Goal: Check status: Check status

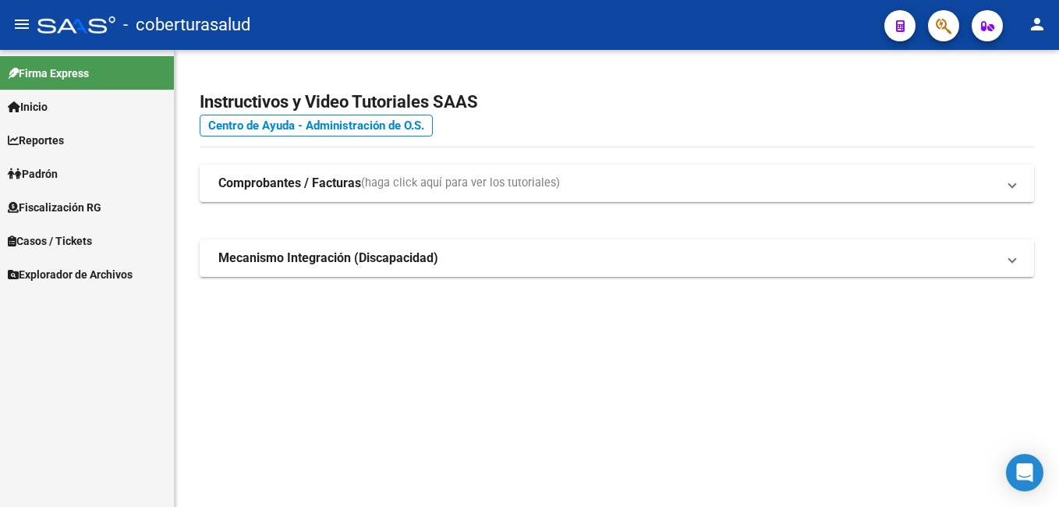
click at [72, 143] on link "Reportes" at bounding box center [87, 140] width 174 height 34
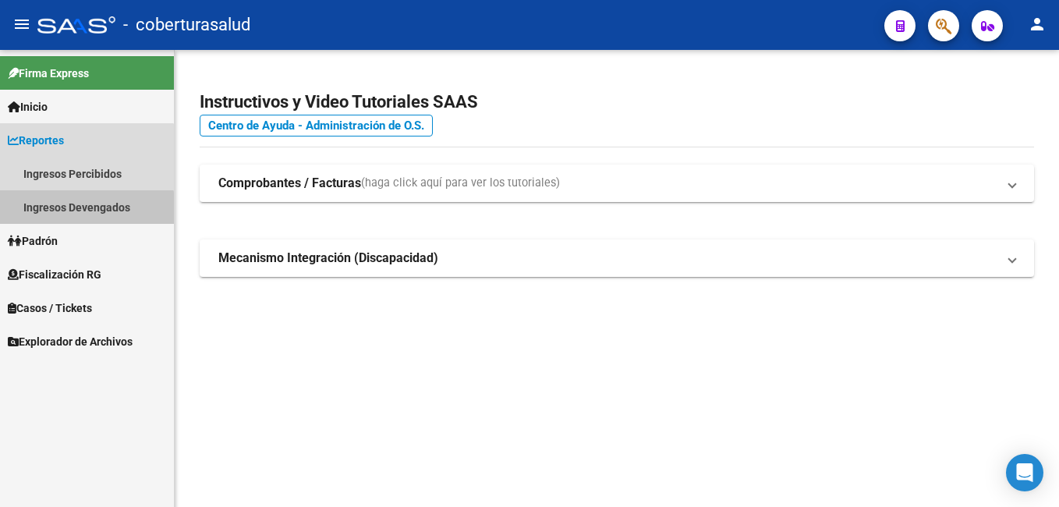
click at [78, 213] on link "Ingresos Devengados" at bounding box center [87, 207] width 174 height 34
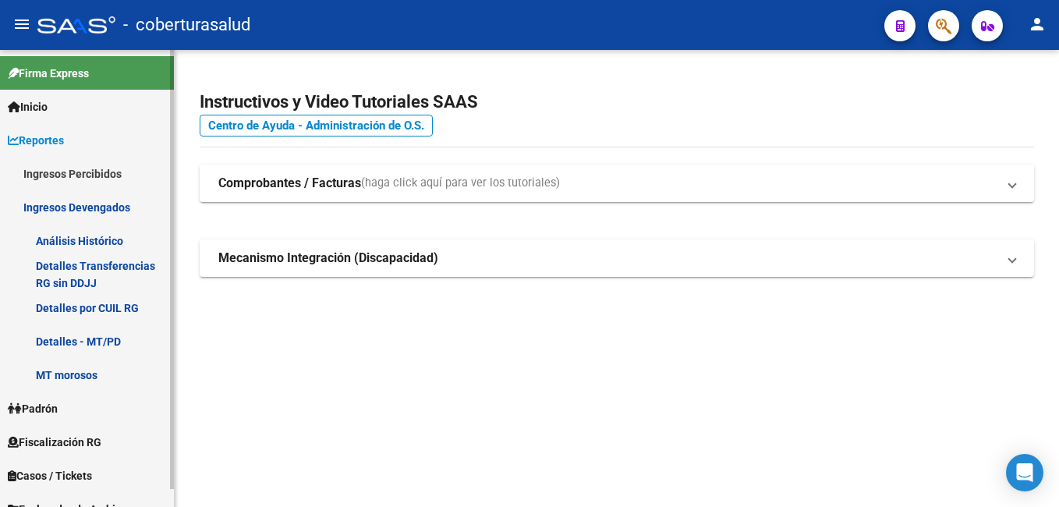
click at [104, 306] on link "Detalles por CUIL RG" at bounding box center [87, 308] width 174 height 34
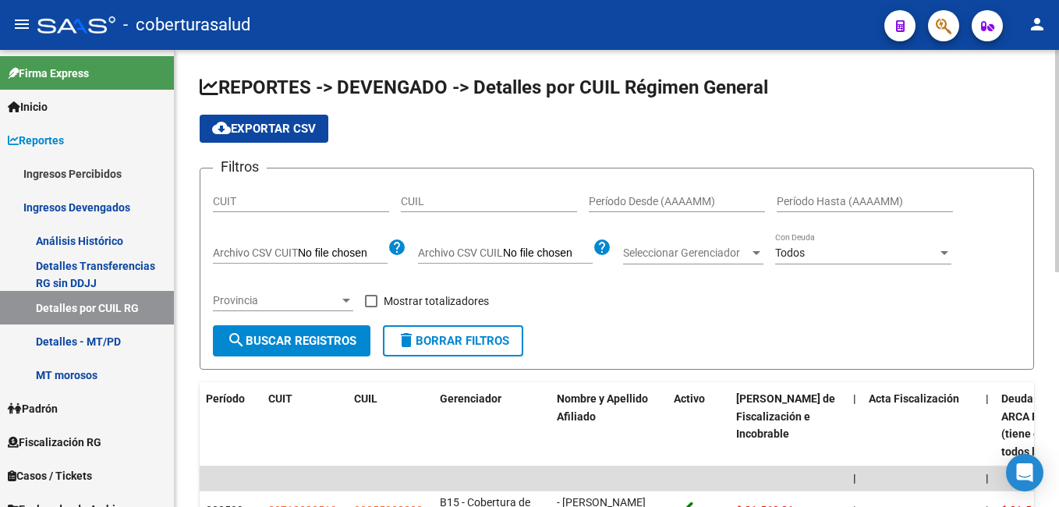
click at [429, 200] on input "CUIL" at bounding box center [489, 201] width 176 height 13
paste input "27-34094311-8"
type input "27-34094311-8"
click at [298, 350] on button "search Buscar Registros" at bounding box center [291, 340] width 157 height 31
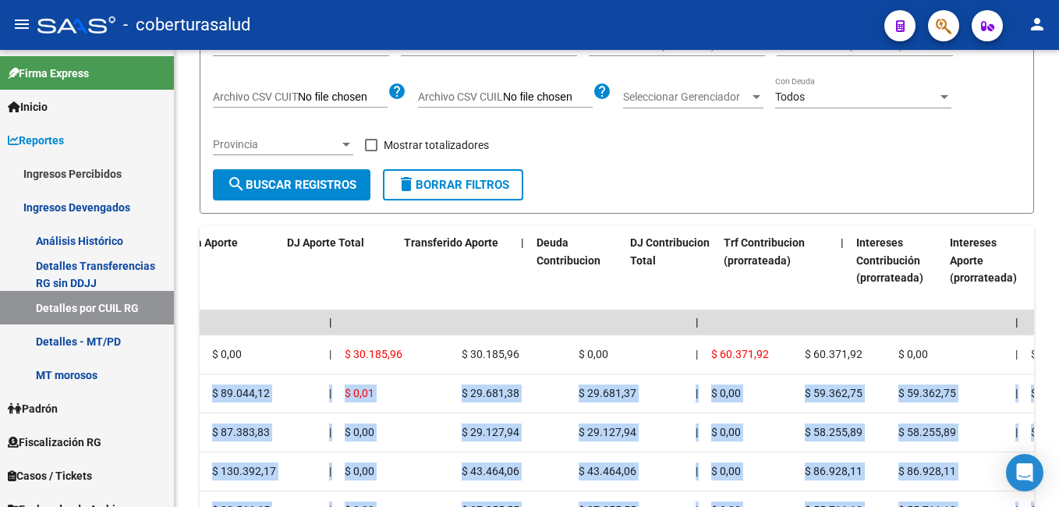
scroll to position [0, 1445]
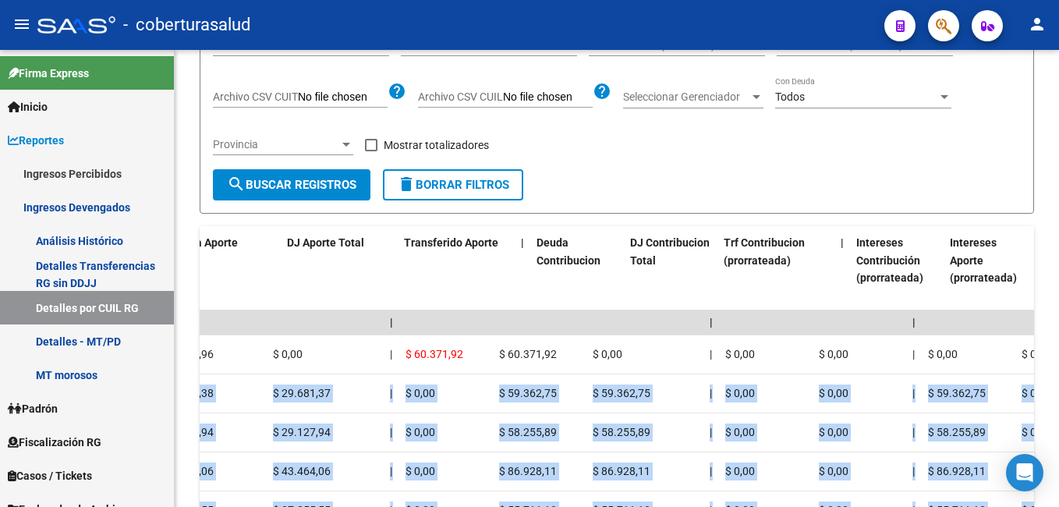
drag, startPoint x: 793, startPoint y: 394, endPoint x: 1061, endPoint y: 398, distance: 268.2
click at [1058, 398] on html "menu - coberturasalud person Firma Express Inicio Calendario SSS Instructivos C…" at bounding box center [529, 253] width 1059 height 507
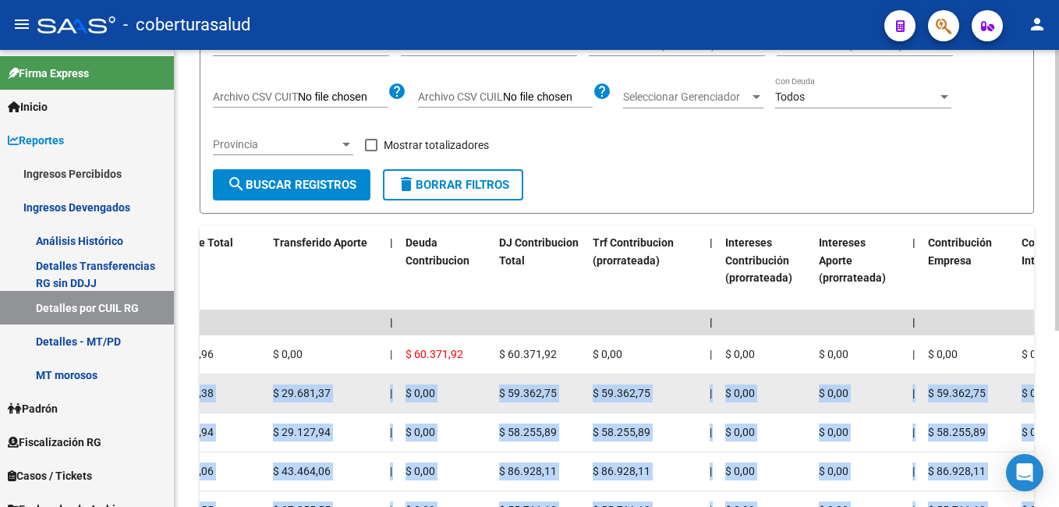
drag, startPoint x: 1058, startPoint y: 398, endPoint x: 889, endPoint y: 390, distance: 168.6
click at [889, 390] on div "$ 0,00" at bounding box center [858, 393] width 81 height 18
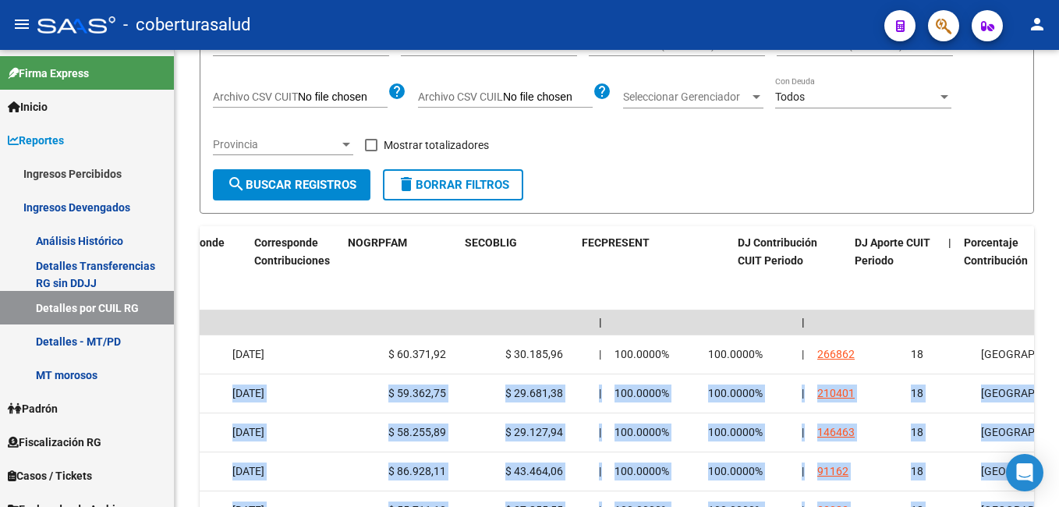
scroll to position [0, 4147]
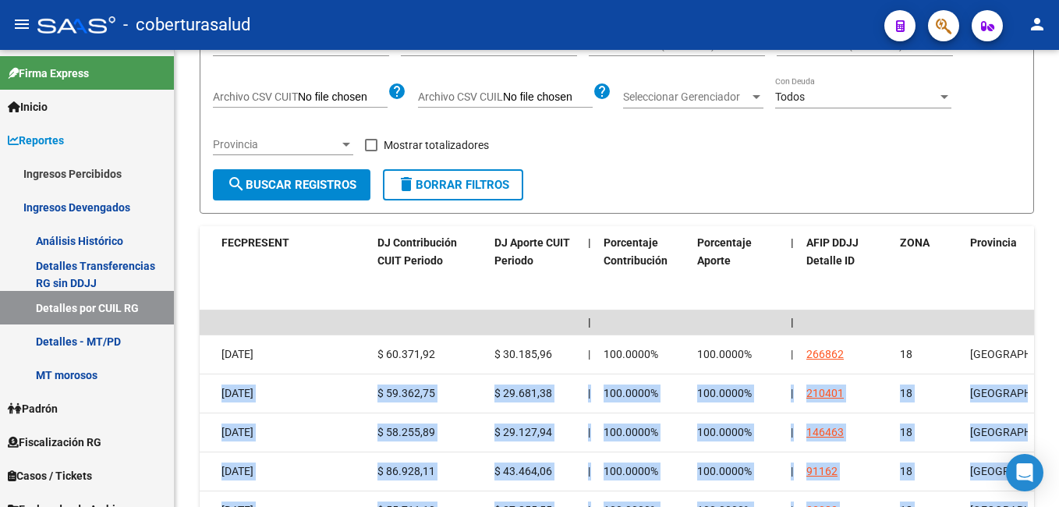
drag, startPoint x: 885, startPoint y: 390, endPoint x: 1061, endPoint y: 391, distance: 176.2
click at [1058, 391] on html "menu - coberturasalud person Firma Express Inicio Calendario SSS Instructivos C…" at bounding box center [529, 253] width 1059 height 507
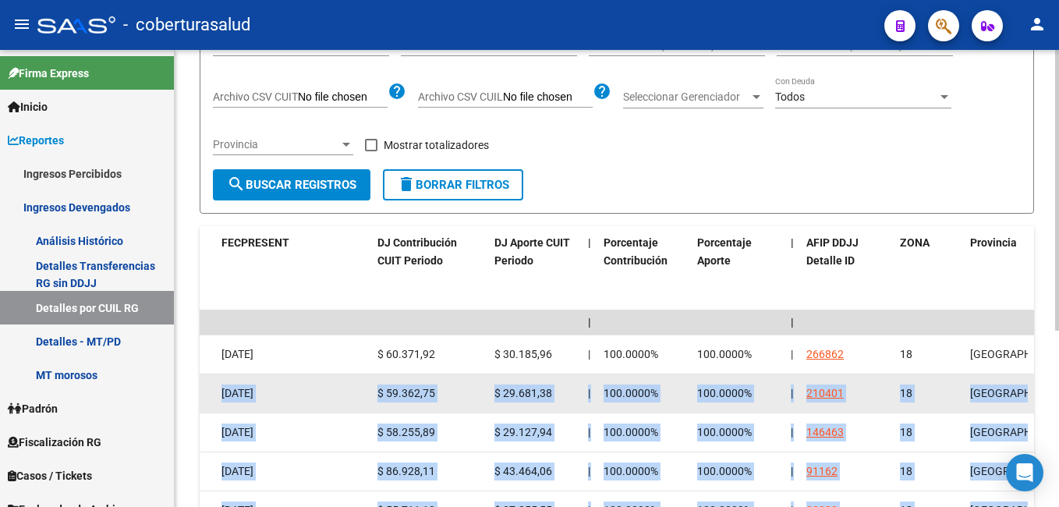
click at [861, 378] on datatable-body-cell "210401" at bounding box center [847, 393] width 94 height 38
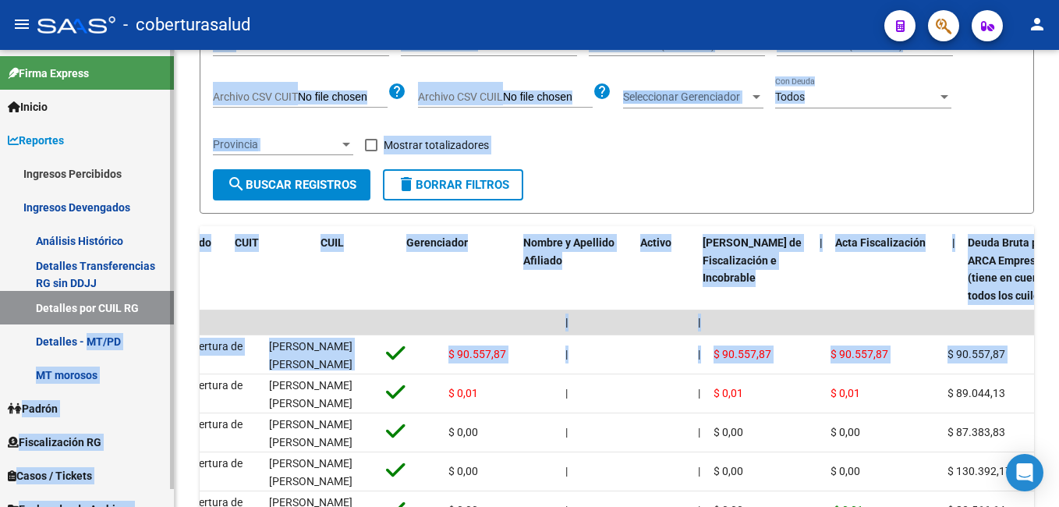
scroll to position [0, 0]
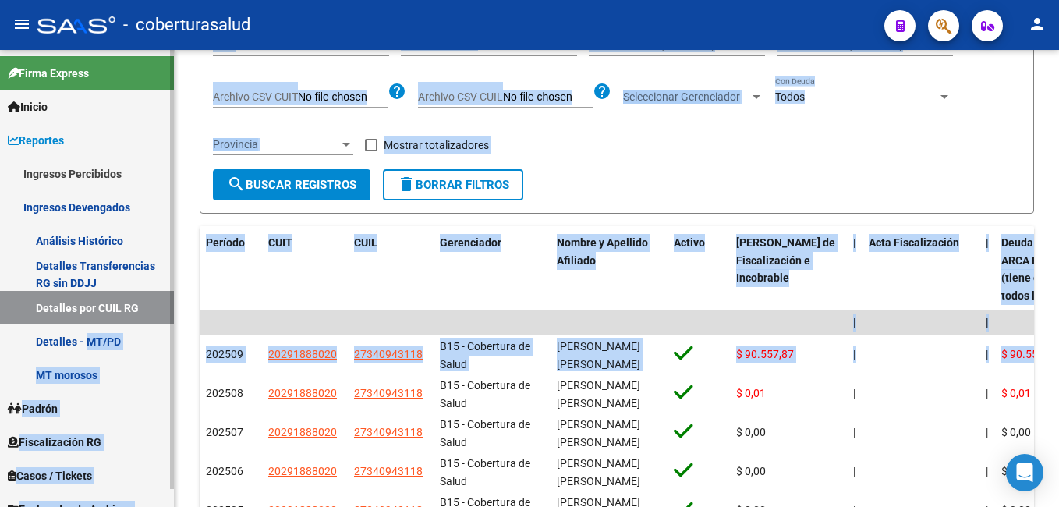
drag, startPoint x: 767, startPoint y: 352, endPoint x: 88, endPoint y: 339, distance: 679.0
click at [88, 339] on mat-sidenav-container "Firma Express Inicio Calendario SSS Instructivos Contacto OS Reportes Ingresos …" at bounding box center [529, 278] width 1059 height 457
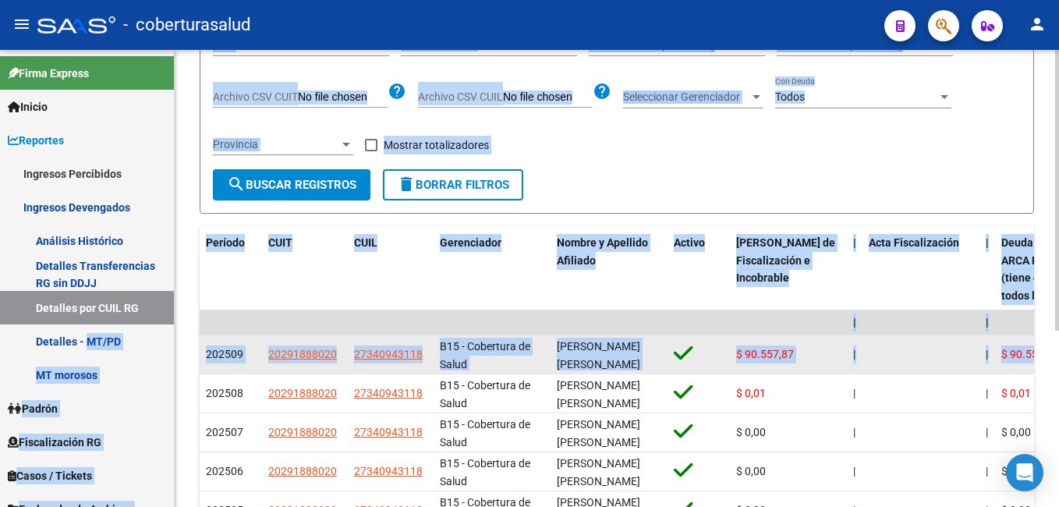
drag, startPoint x: 88, startPoint y: 339, endPoint x: 251, endPoint y: 355, distance: 163.7
click at [251, 355] on div "202509" at bounding box center [231, 354] width 50 height 18
